Goal: Obtain resource: Obtain resource

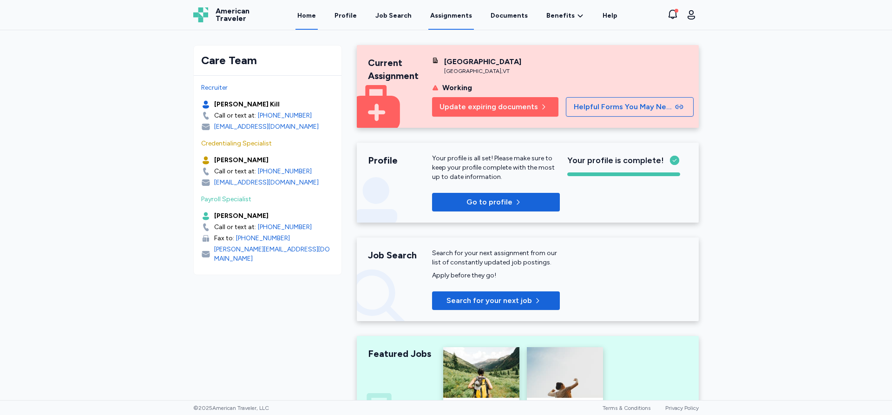
click at [456, 15] on link "Assignments" at bounding box center [452, 15] width 46 height 29
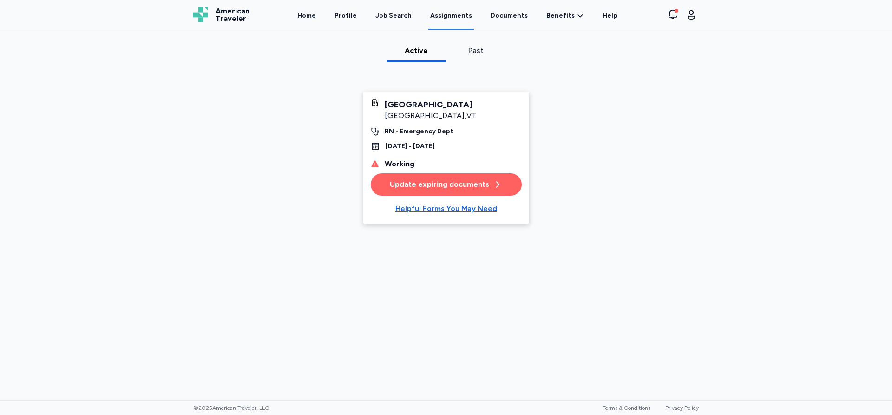
click at [456, 15] on link "Assignments" at bounding box center [452, 15] width 46 height 29
click at [427, 208] on div "Helpful Forms You May Need" at bounding box center [447, 208] width 102 height 11
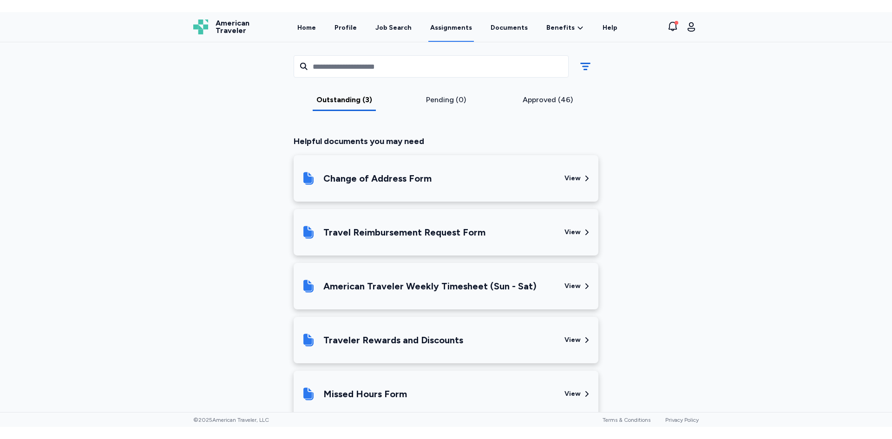
scroll to position [491, 0]
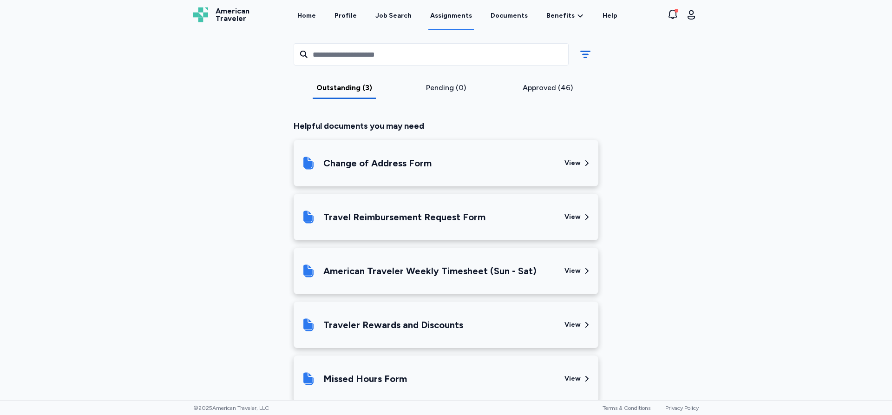
click at [441, 276] on div "American Traveler Weekly Timesheet (Sun - Sat)" at bounding box center [430, 270] width 213 height 13
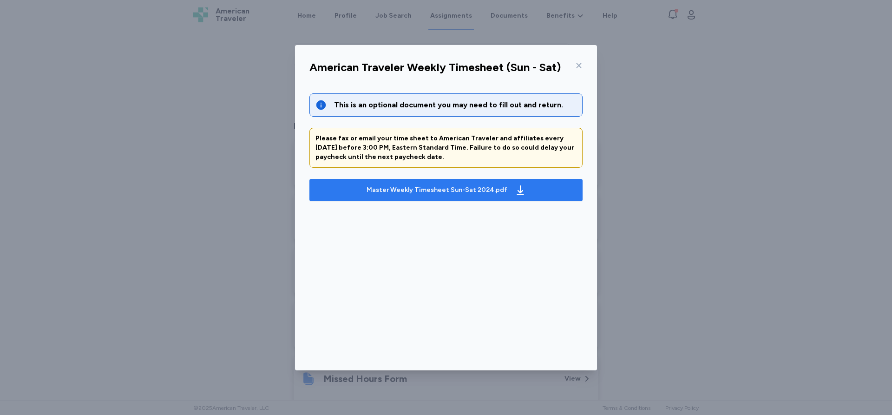
click at [531, 185] on span "Master Weekly Timesheet Sun-Sat 2024.pdf" at bounding box center [446, 190] width 258 height 15
